Goal: Transaction & Acquisition: Purchase product/service

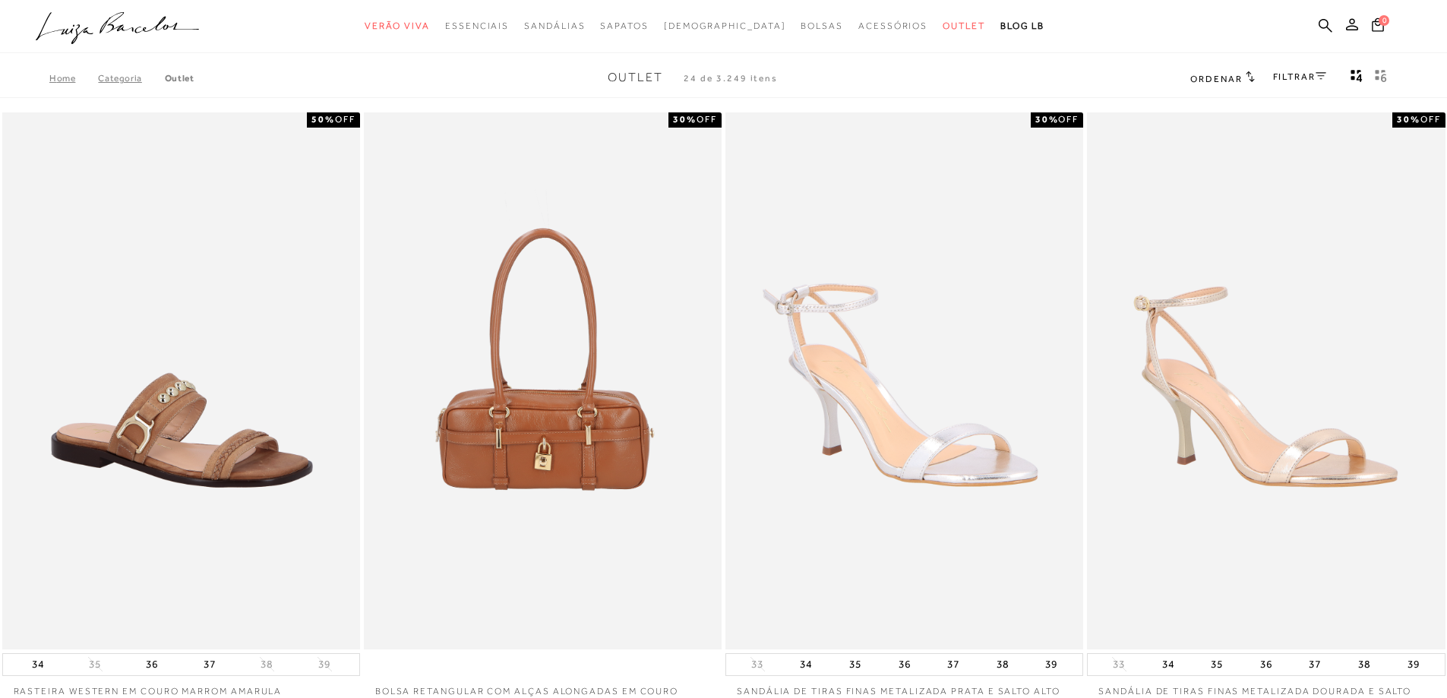
click at [1318, 24] on ul ".a{fill-rule:evenodd;} Verão Viva Em alta Favoritos das Influenciadoras Apostas…" at bounding box center [712, 26] width 1353 height 28
click at [1325, 31] on icon at bounding box center [1326, 25] width 14 height 14
click at [1319, 23] on icon at bounding box center [1326, 25] width 14 height 14
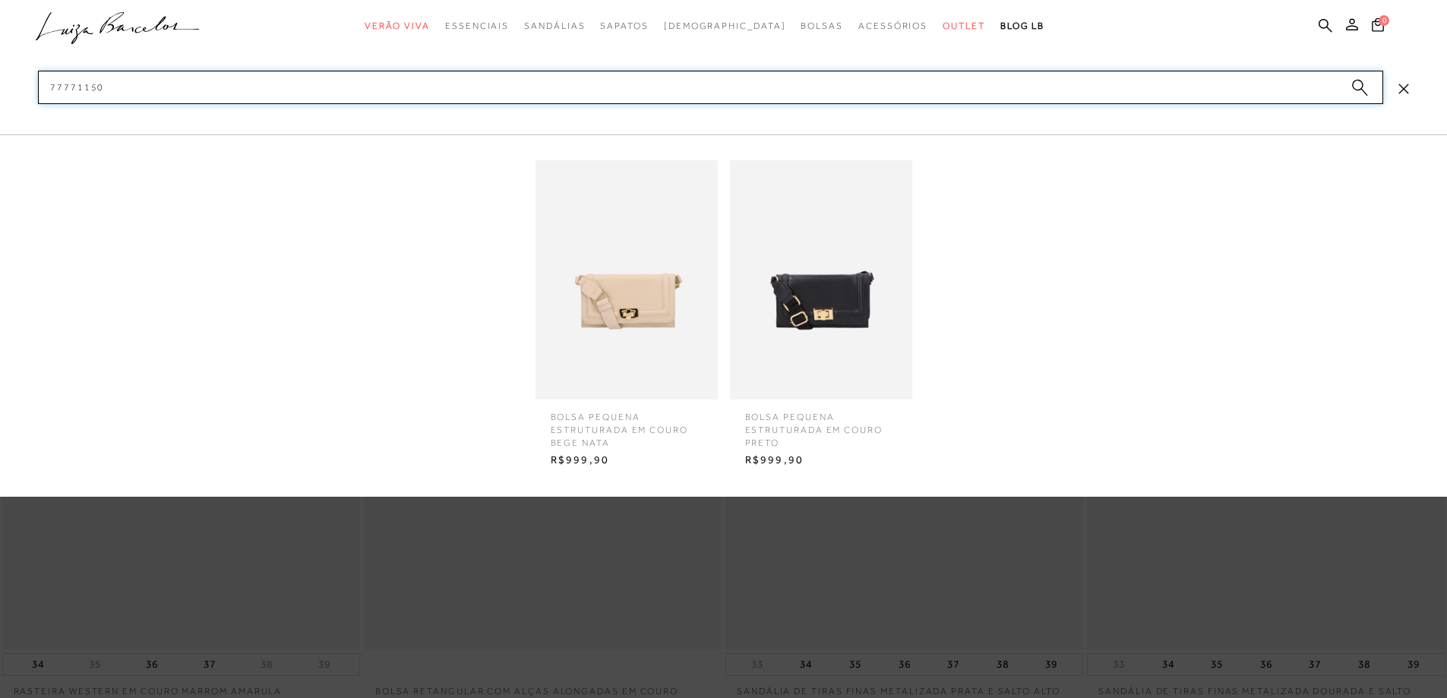
type input "77771150"
click at [829, 296] on img at bounding box center [821, 279] width 182 height 239
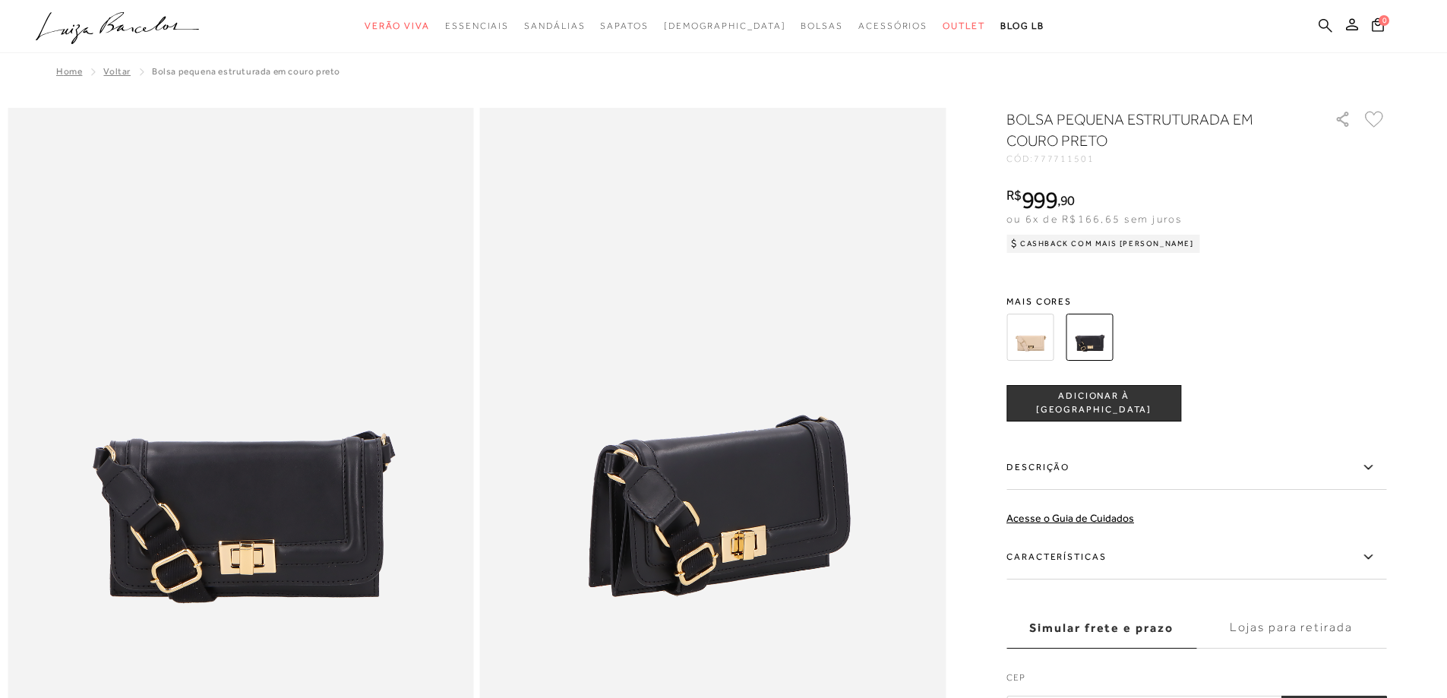
click at [1322, 26] on icon at bounding box center [1326, 25] width 14 height 14
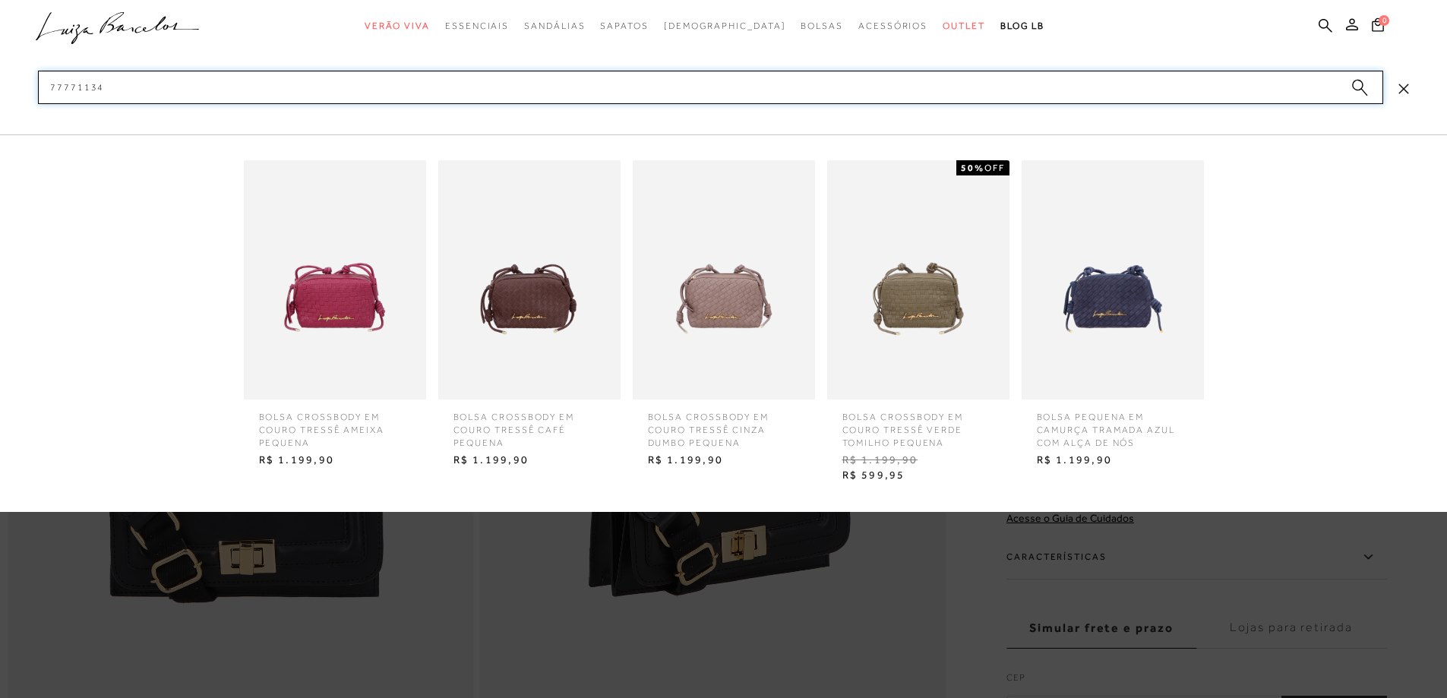
type input "77771134"
click at [937, 259] on img at bounding box center [918, 279] width 182 height 239
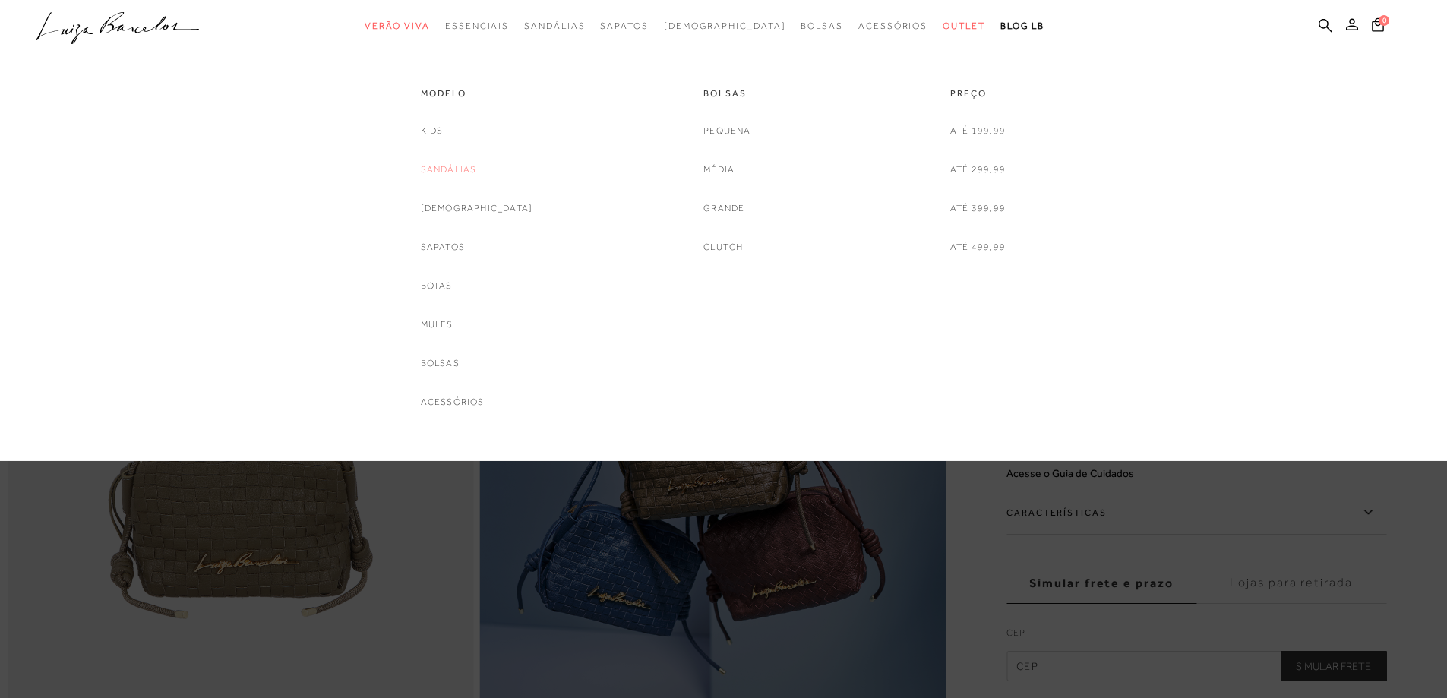
click at [475, 172] on link "Sandálias" at bounding box center [449, 170] width 56 height 16
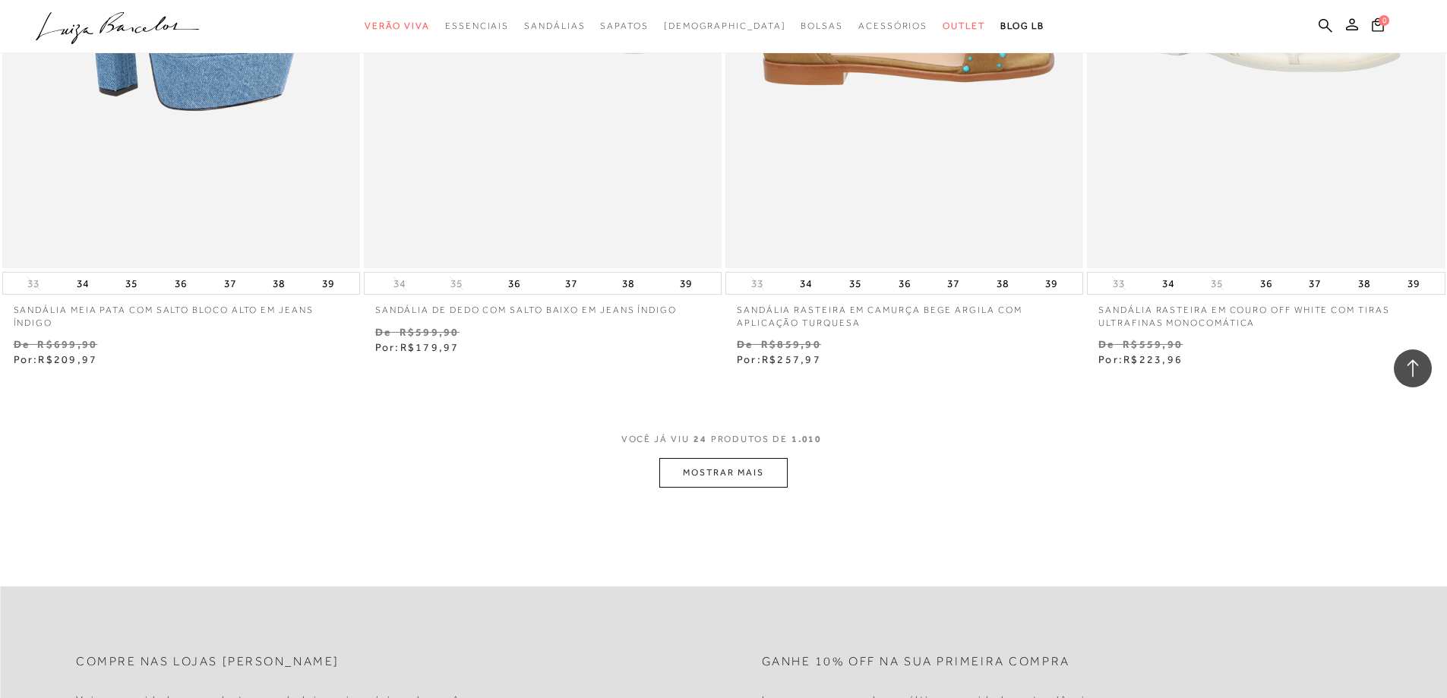
scroll to position [3646, 0]
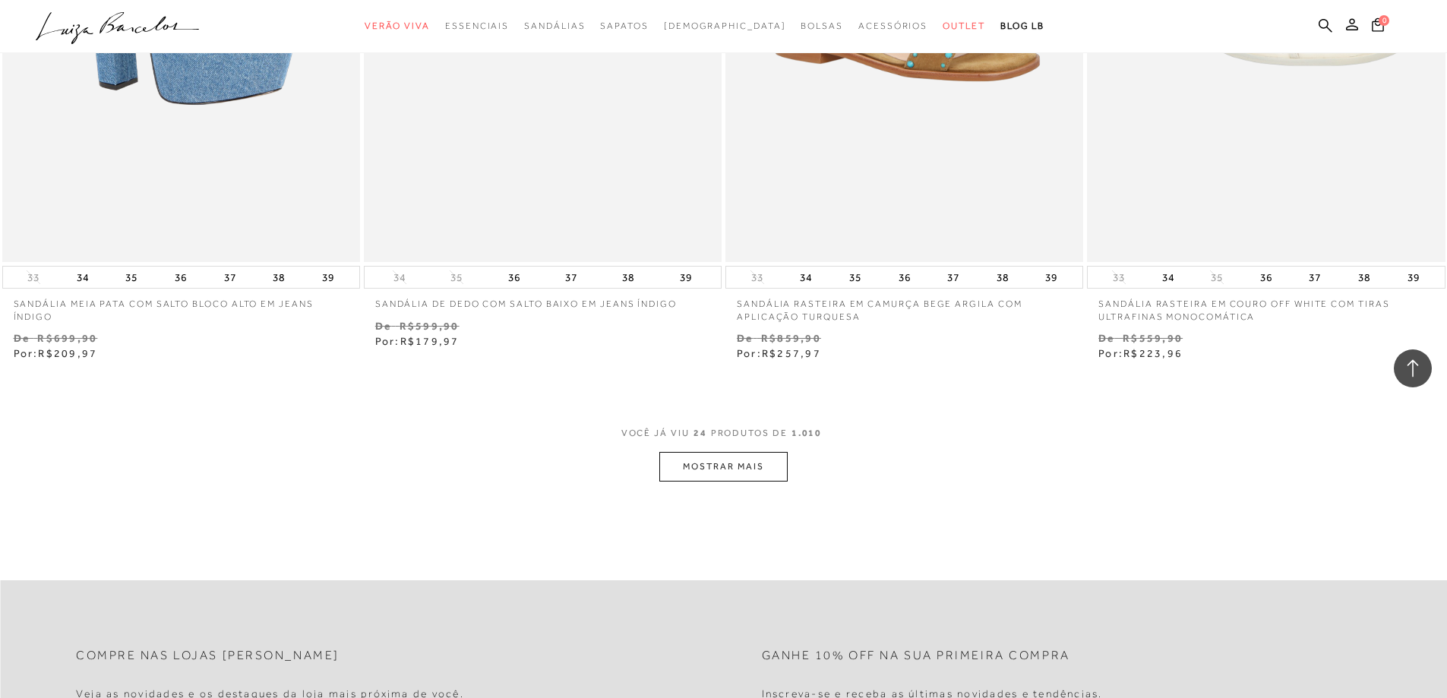
click at [745, 472] on button "MOSTRAR MAIS" at bounding box center [723, 467] width 128 height 30
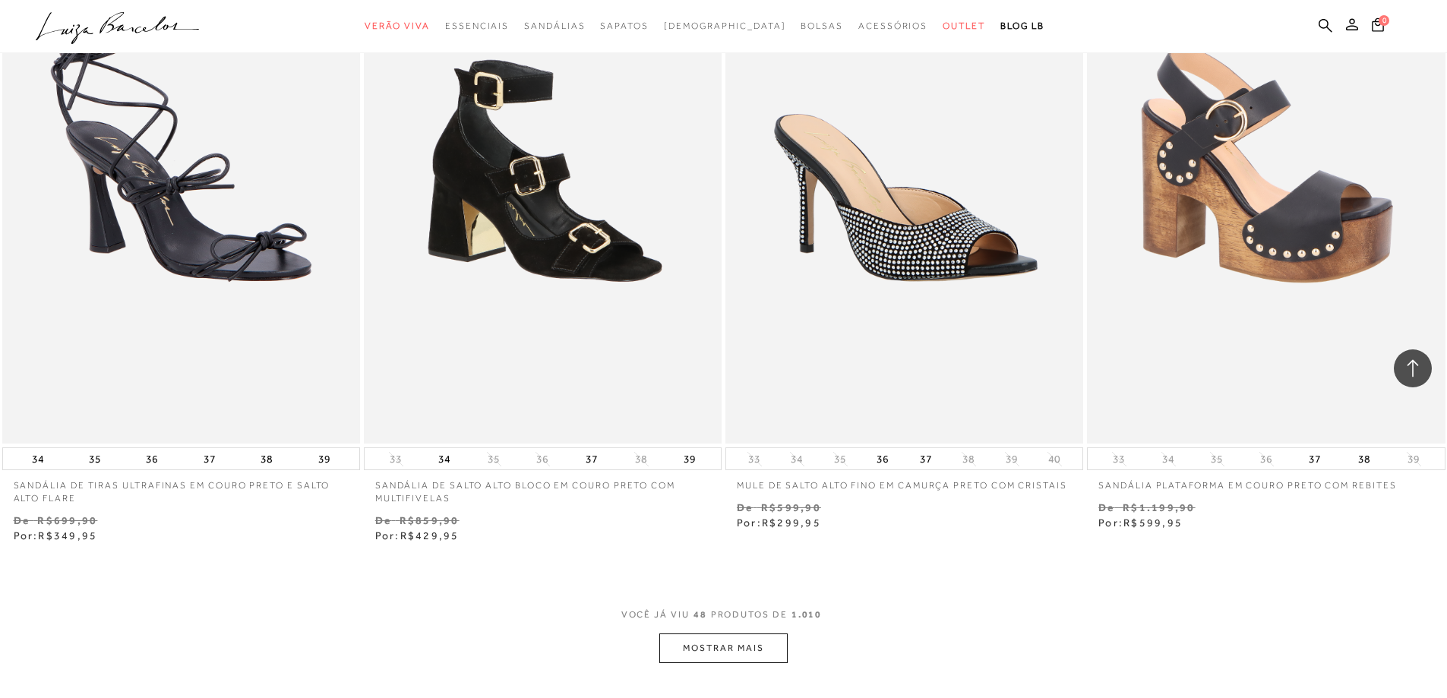
scroll to position [7747, 0]
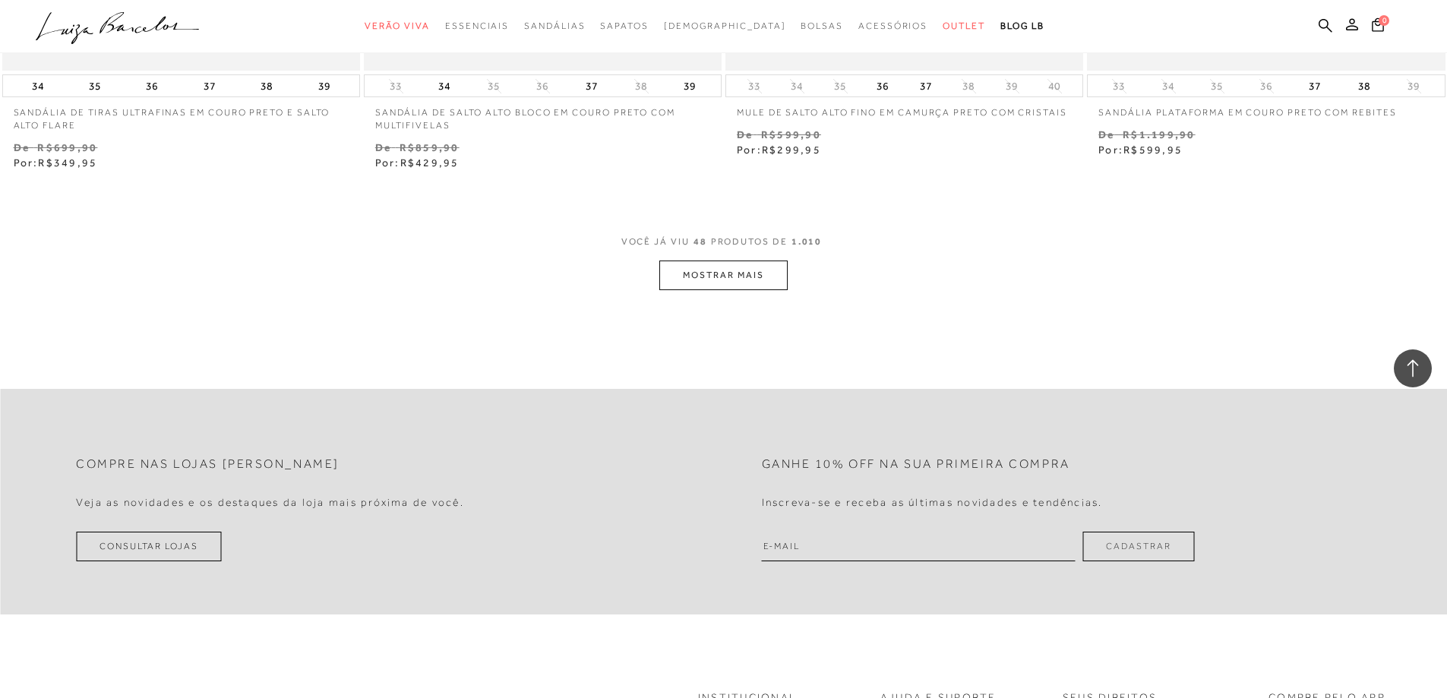
click at [724, 273] on button "MOSTRAR MAIS" at bounding box center [723, 276] width 128 height 30
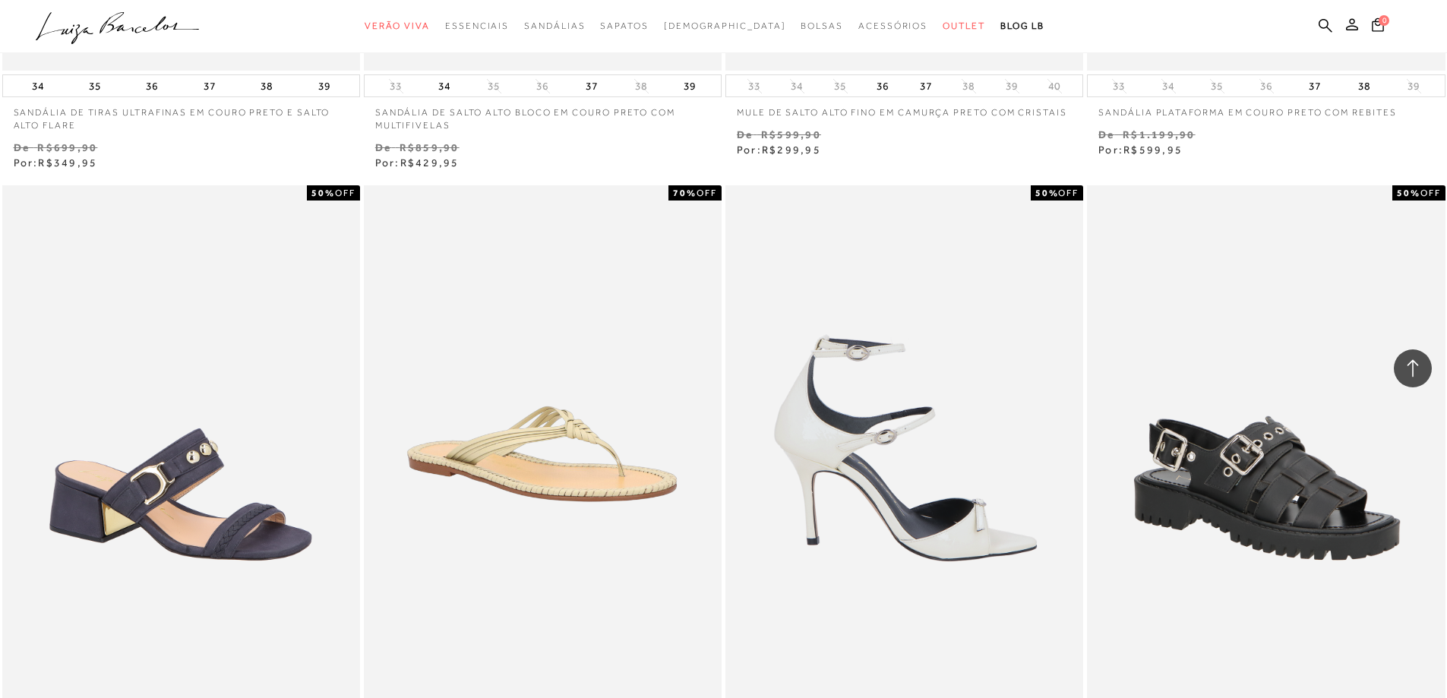
click at [873, 355] on img at bounding box center [905, 453] width 356 height 537
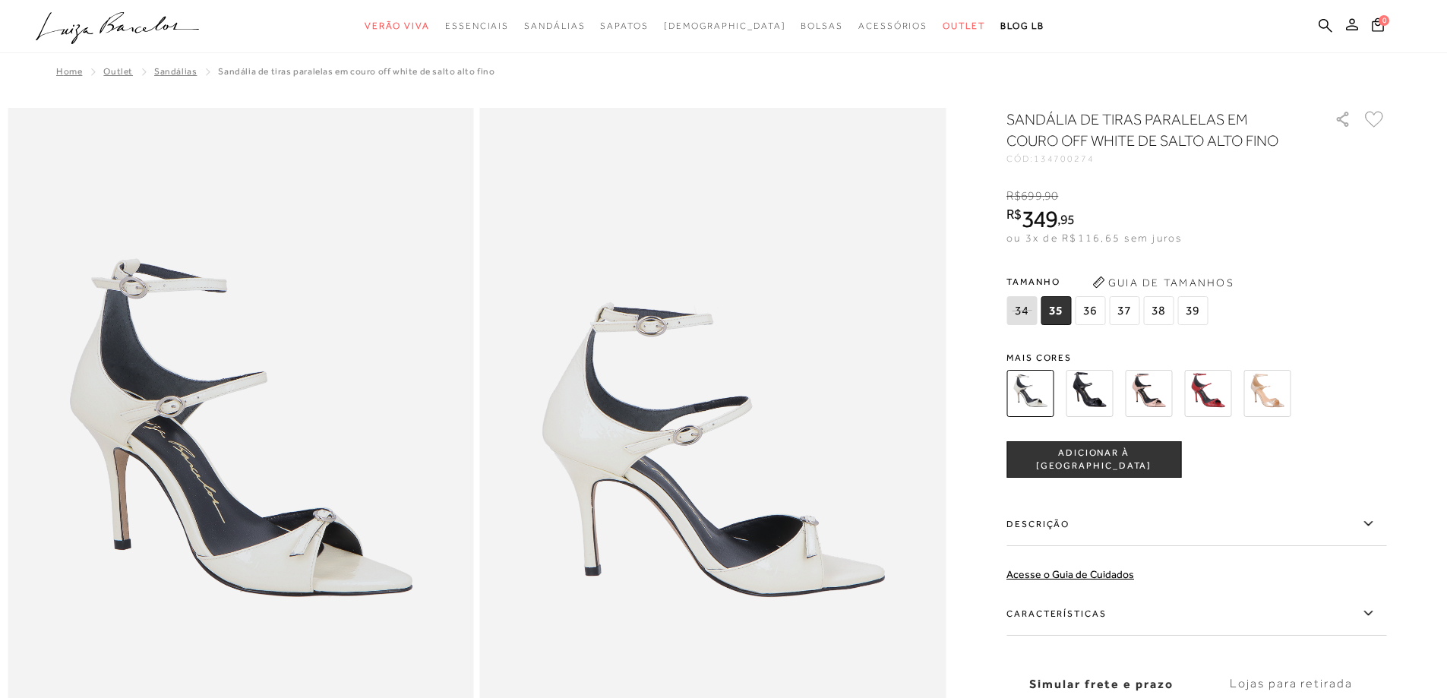
click at [1104, 400] on img at bounding box center [1089, 393] width 47 height 47
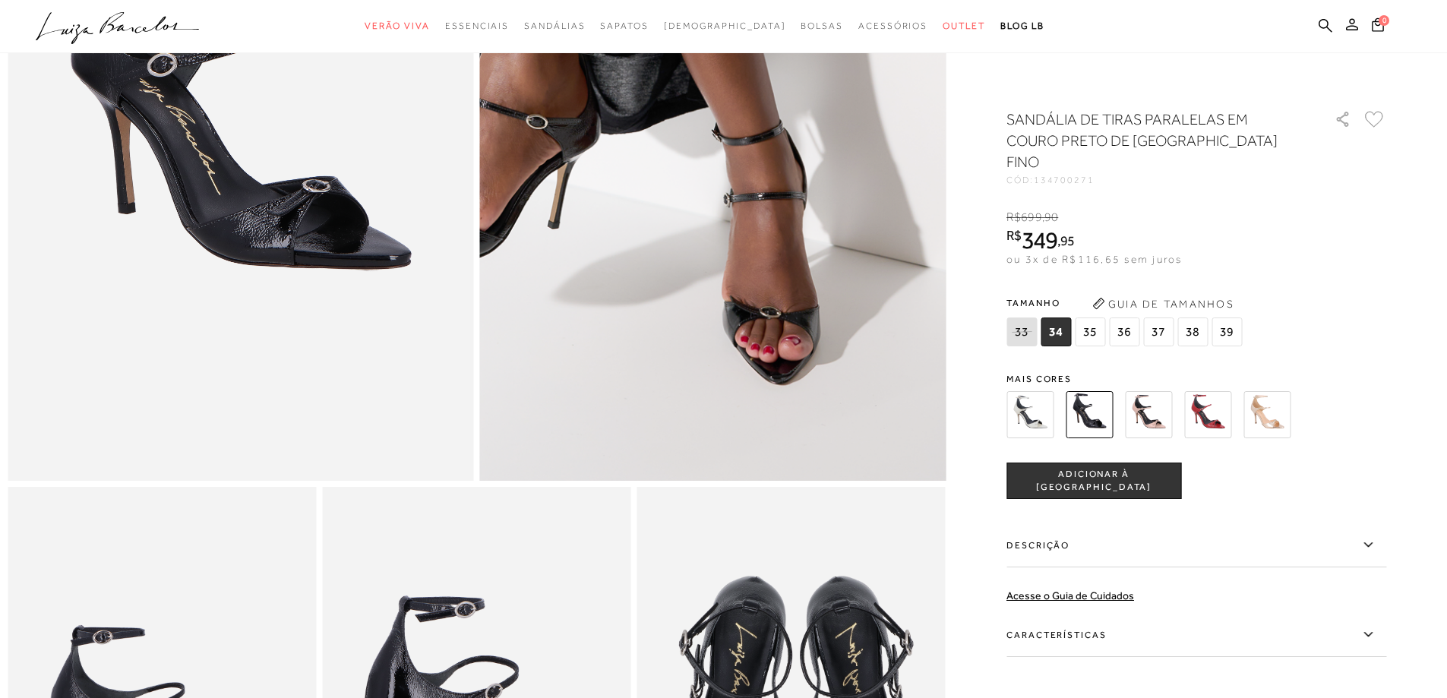
scroll to position [304, 0]
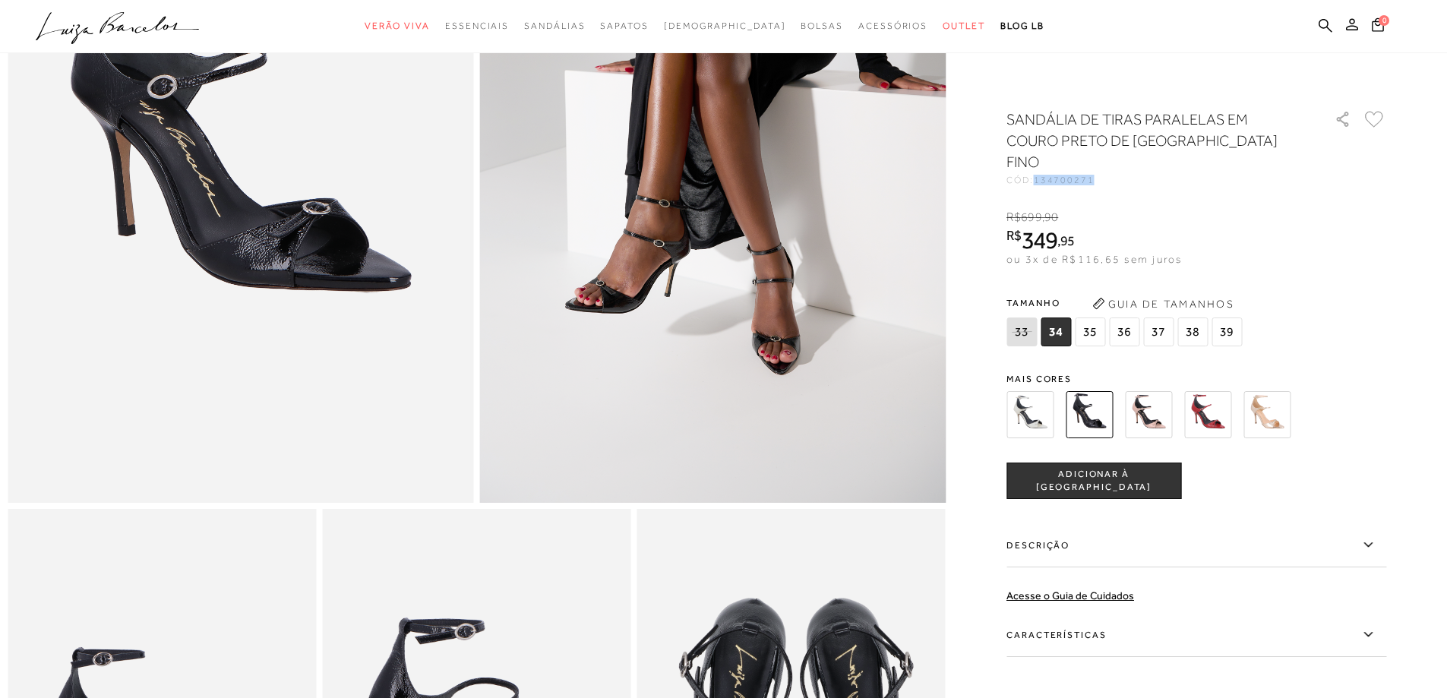
drag, startPoint x: 1042, startPoint y: 159, endPoint x: 1102, endPoint y: 165, distance: 60.3
click at [1102, 165] on div "SANDÁLIA DE TIRAS PARALELAS EM COURO PRETO DE SALTO ALTO FINO CÓD: 134700271 × …" at bounding box center [1196, 456] width 380 height 695
copy span "134700271"
